Goal: Find specific page/section

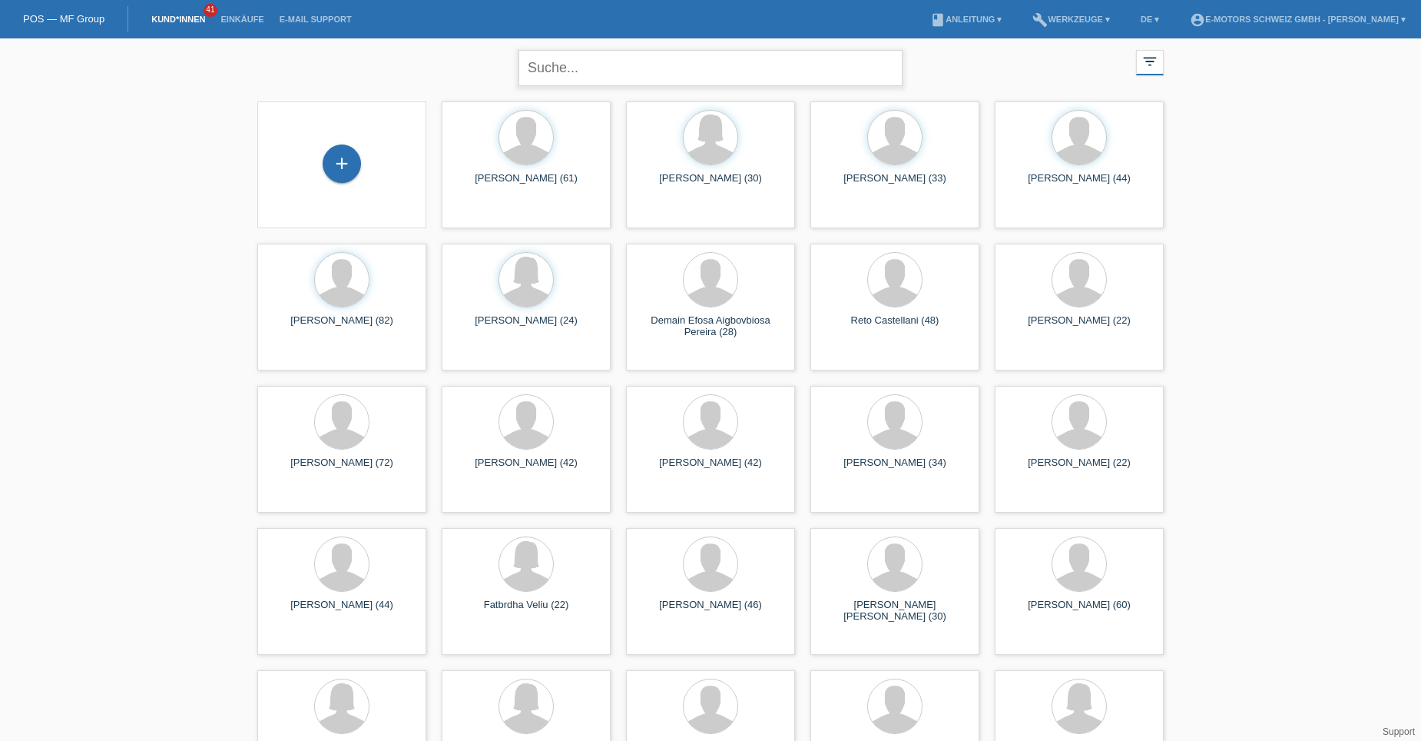
click at [611, 76] on input "text" at bounding box center [711, 68] width 384 height 36
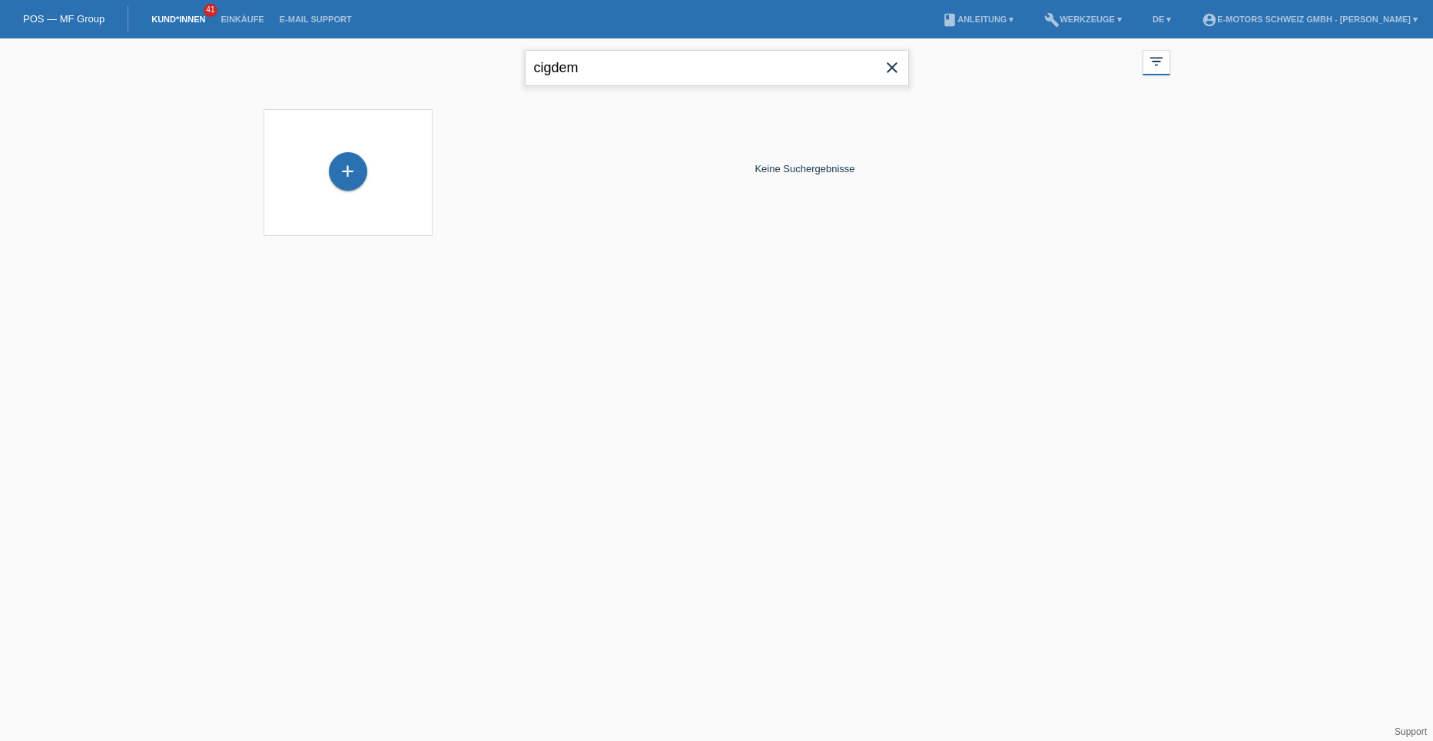
type input "cigdem"
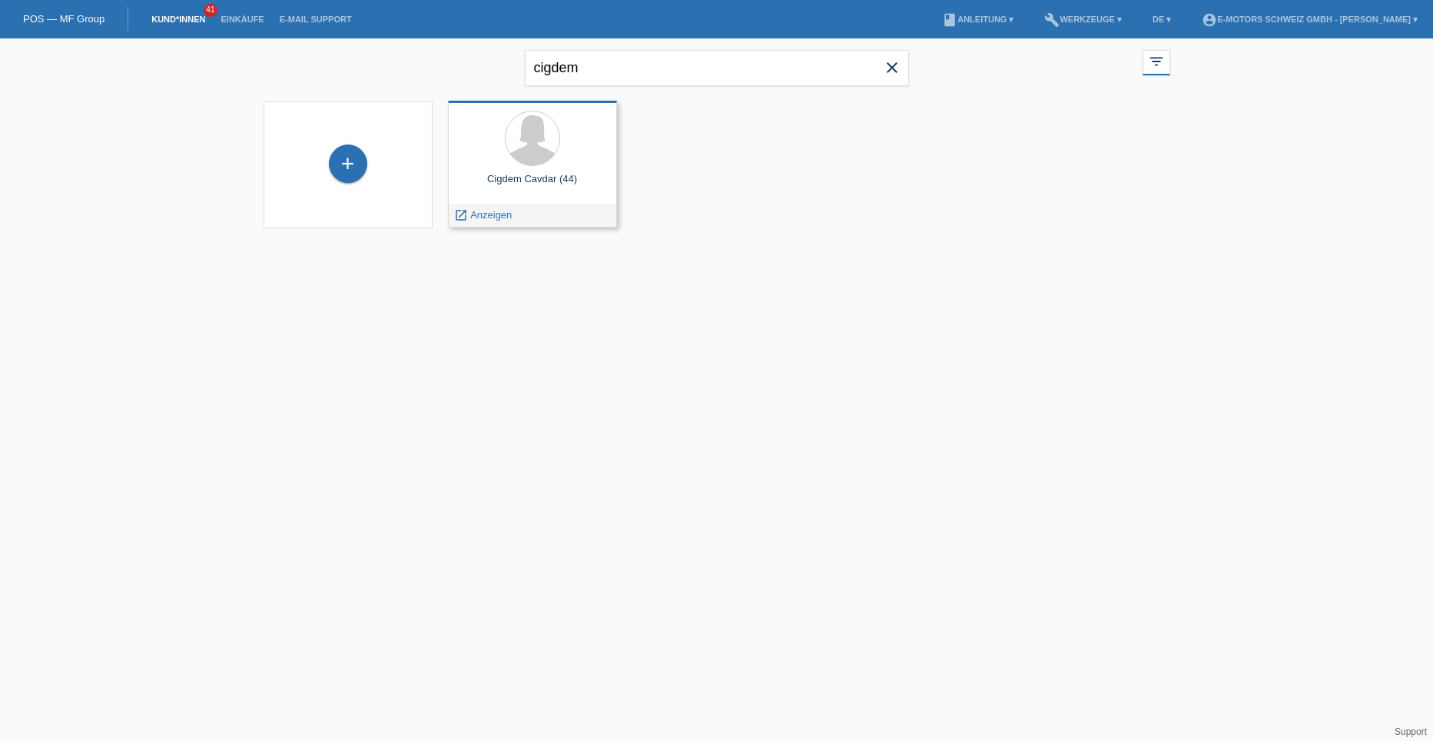
click at [520, 167] on div at bounding box center [532, 140] width 144 height 58
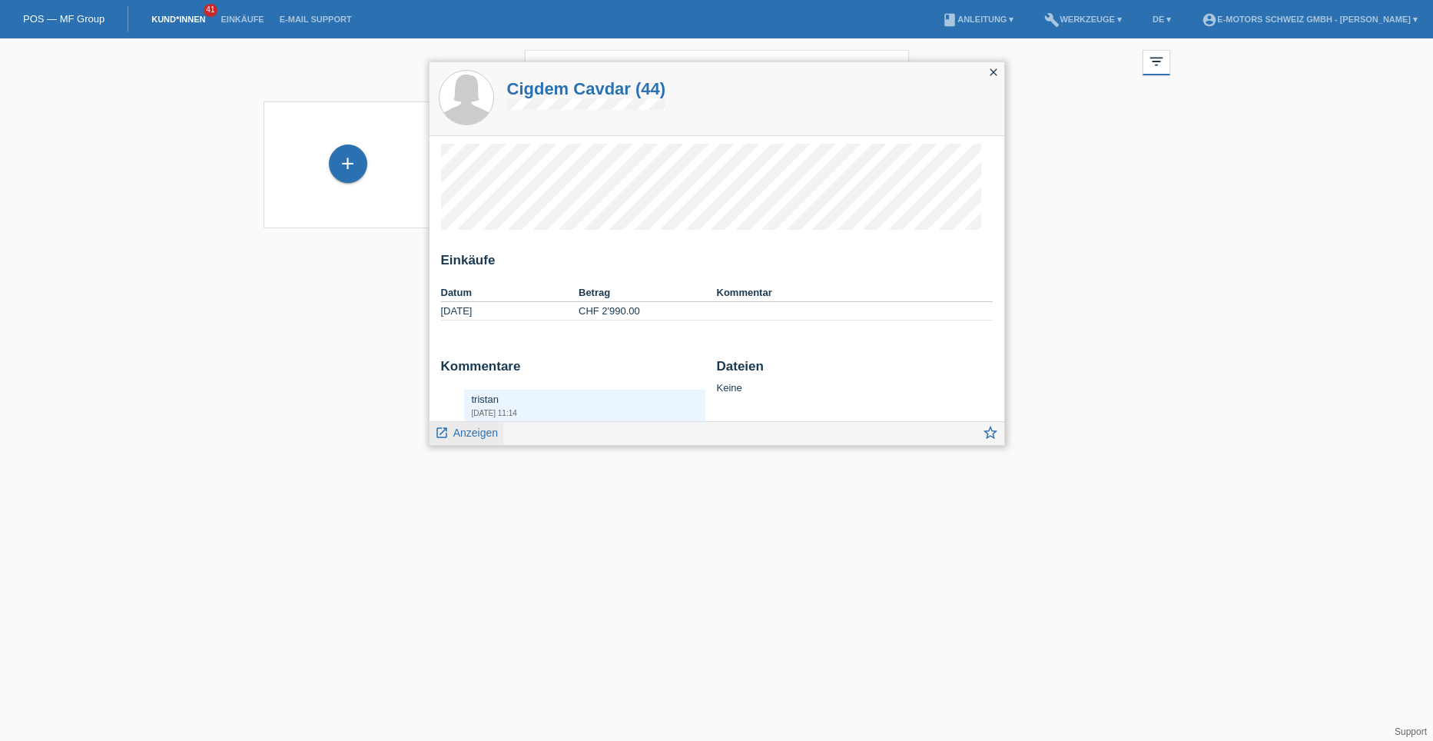
click at [463, 436] on span "Anzeigen" at bounding box center [475, 432] width 45 height 12
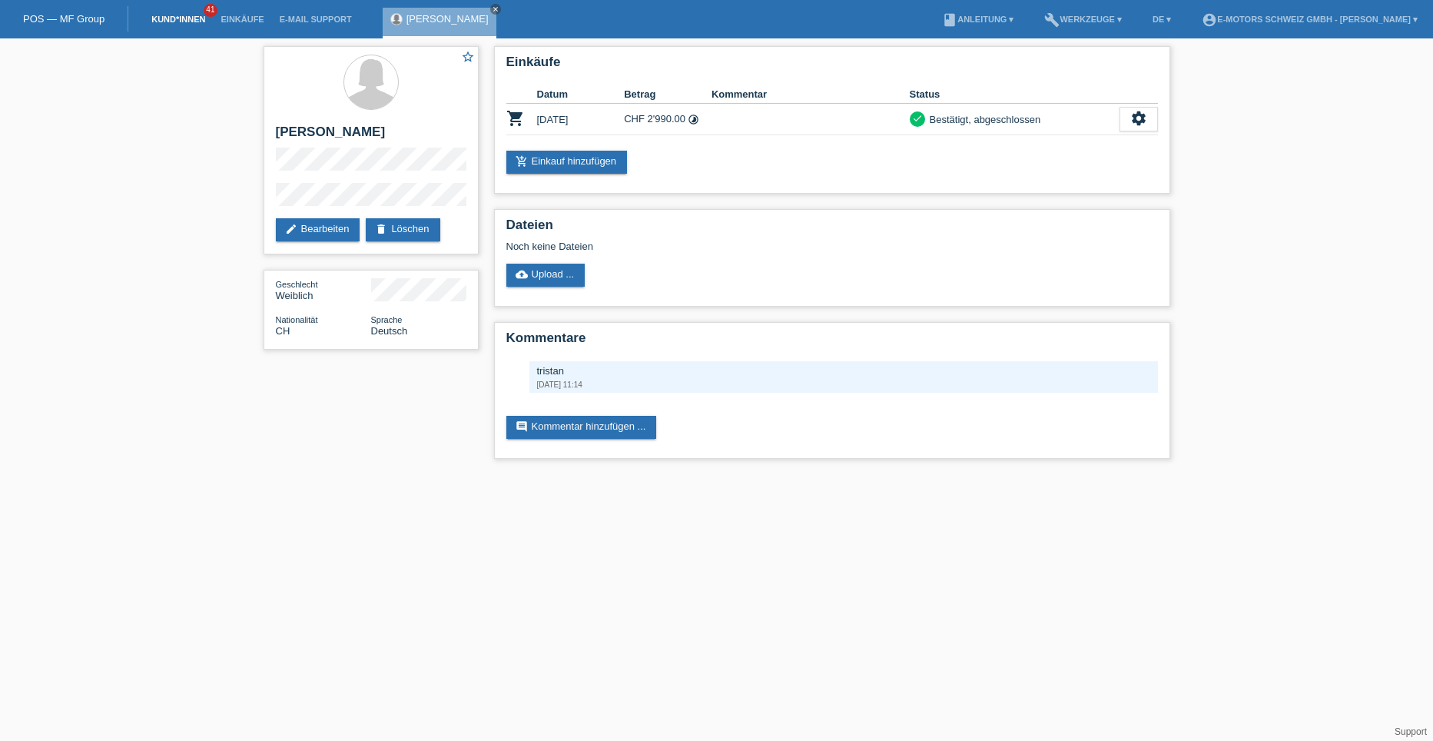
click at [193, 20] on link "Kund*innen" at bounding box center [178, 19] width 69 height 9
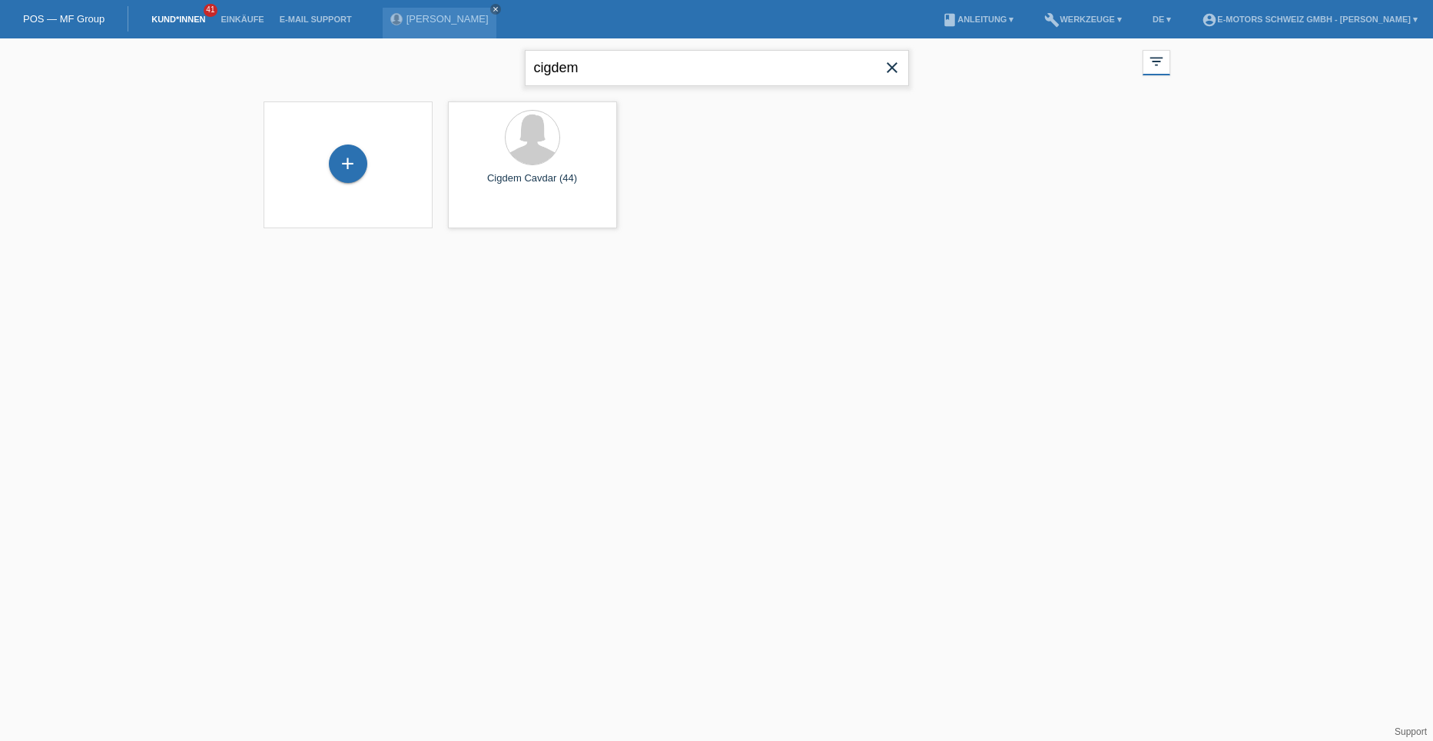
click at [582, 72] on input "cigdem" at bounding box center [717, 68] width 384 height 36
type input "c"
type input "jac"
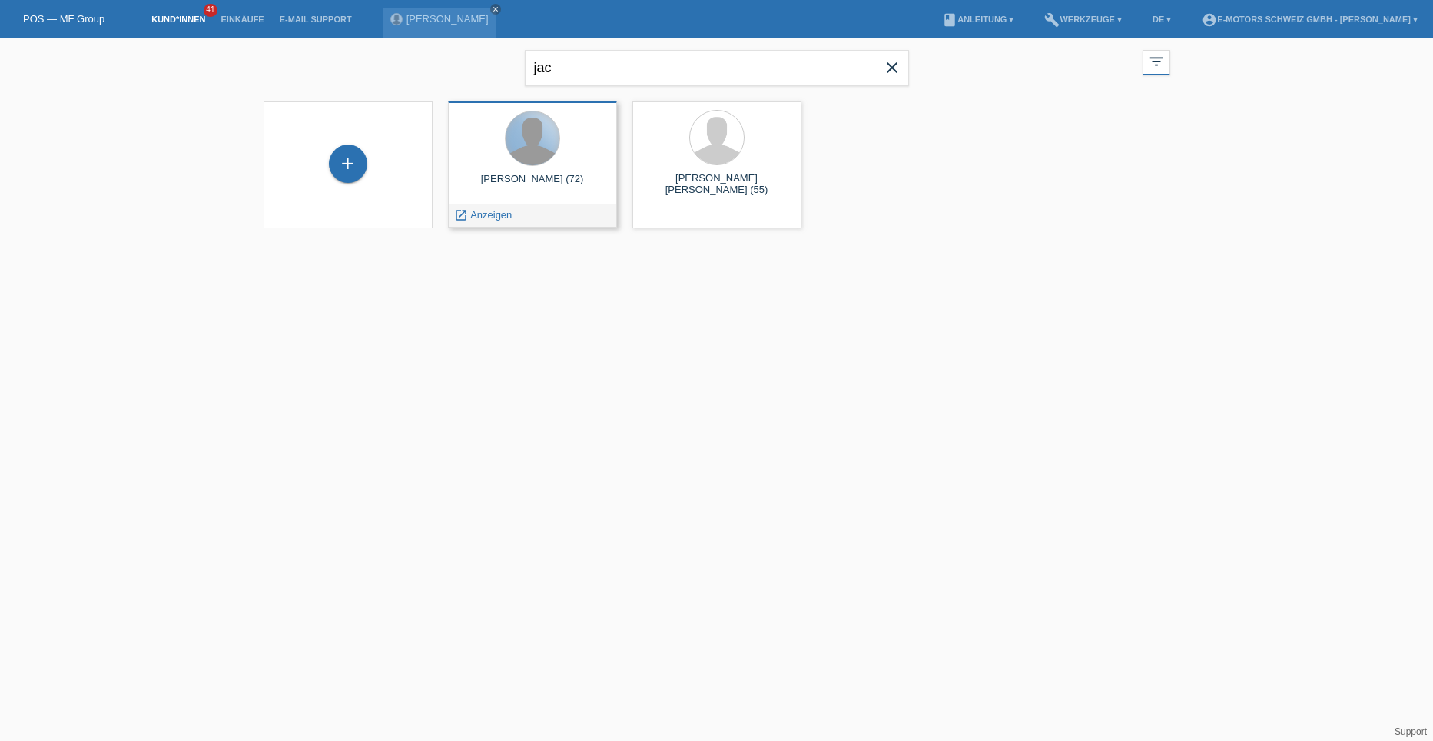
click at [540, 142] on div at bounding box center [532, 138] width 54 height 54
click at [481, 217] on span "Anzeigen" at bounding box center [490, 215] width 41 height 12
